Goal: Check status: Check status

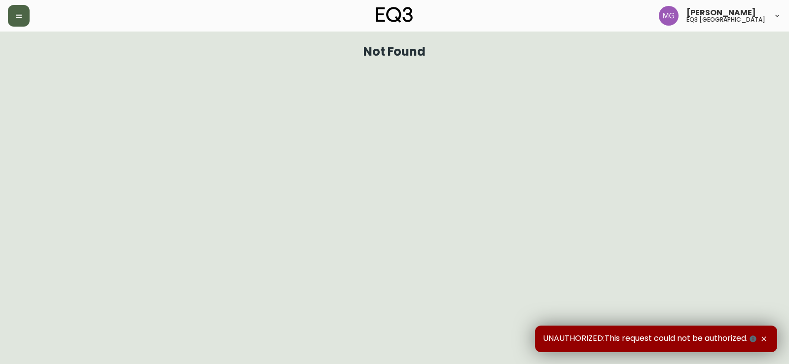
click at [17, 13] on icon "button" at bounding box center [19, 16] width 8 height 8
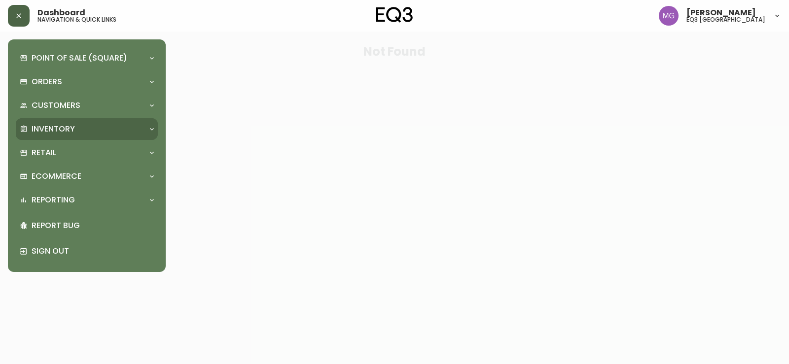
click at [46, 128] on p "Inventory" at bounding box center [53, 129] width 43 height 11
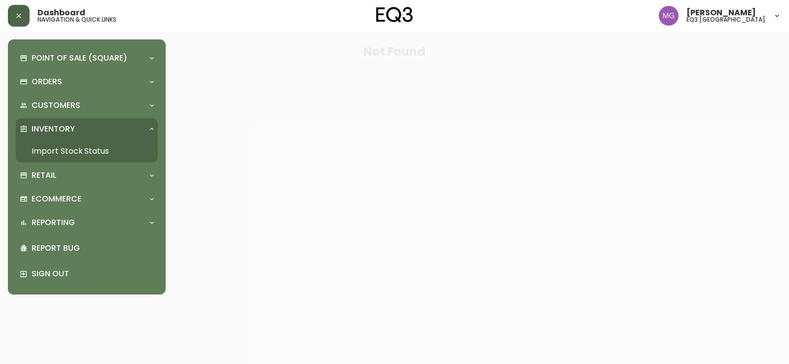
click at [59, 148] on link "Import Stock Status" at bounding box center [87, 151] width 142 height 23
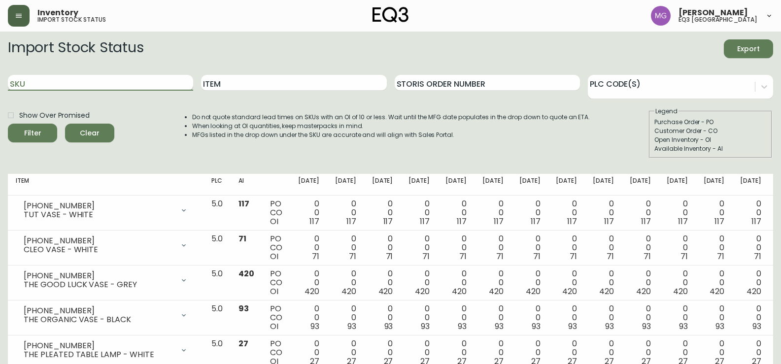
click at [70, 86] on input "SKU" at bounding box center [100, 83] width 185 height 16
paste input "[PHONE_NUMBER]"
type input "[PHONE_NUMBER]"
click at [8, 124] on button "Filter" at bounding box center [32, 133] width 49 height 19
